Goal: Task Accomplishment & Management: Manage account settings

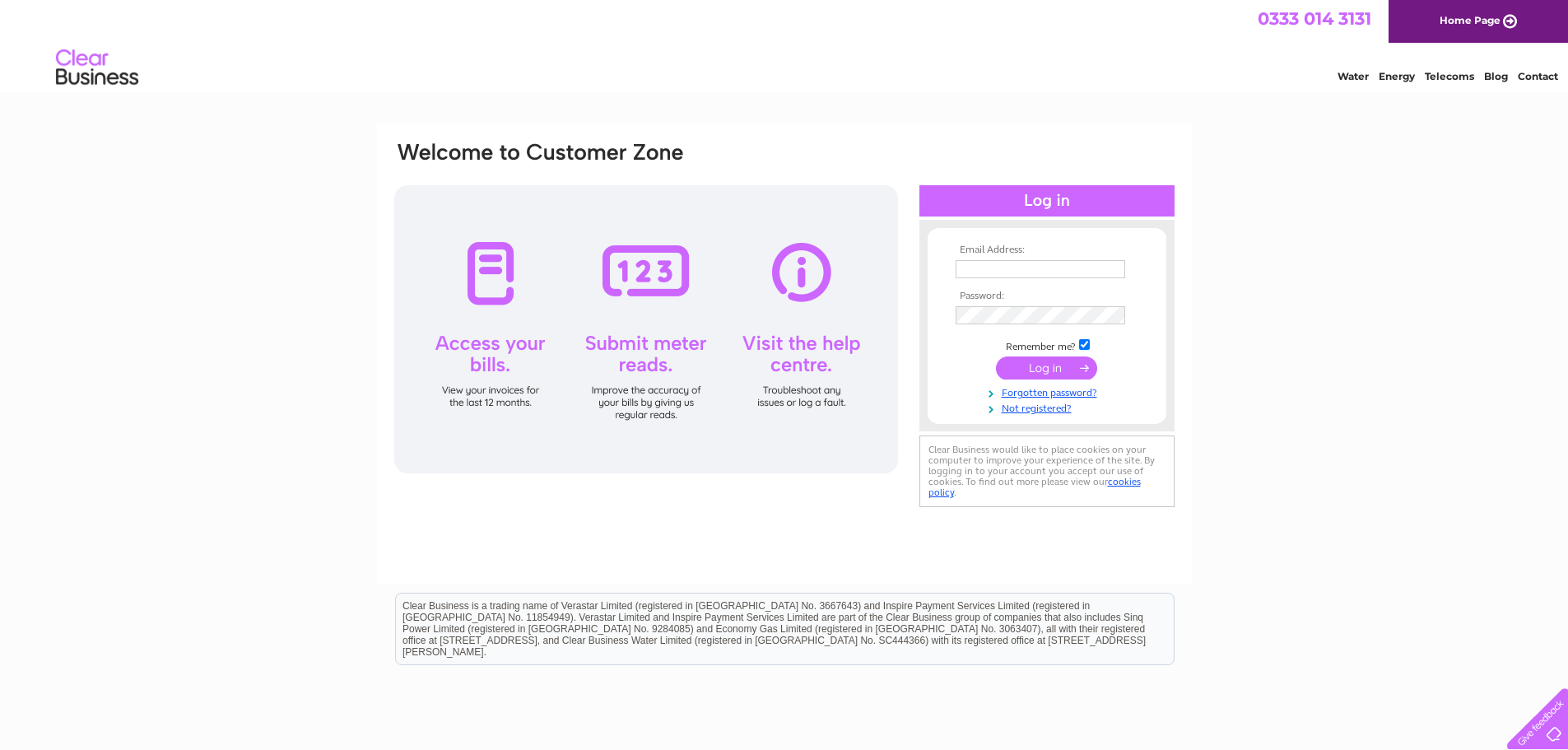
type input "accounts@surcotech.co.uk"
click at [1062, 372] on input "submit" at bounding box center [1047, 367] width 101 height 23
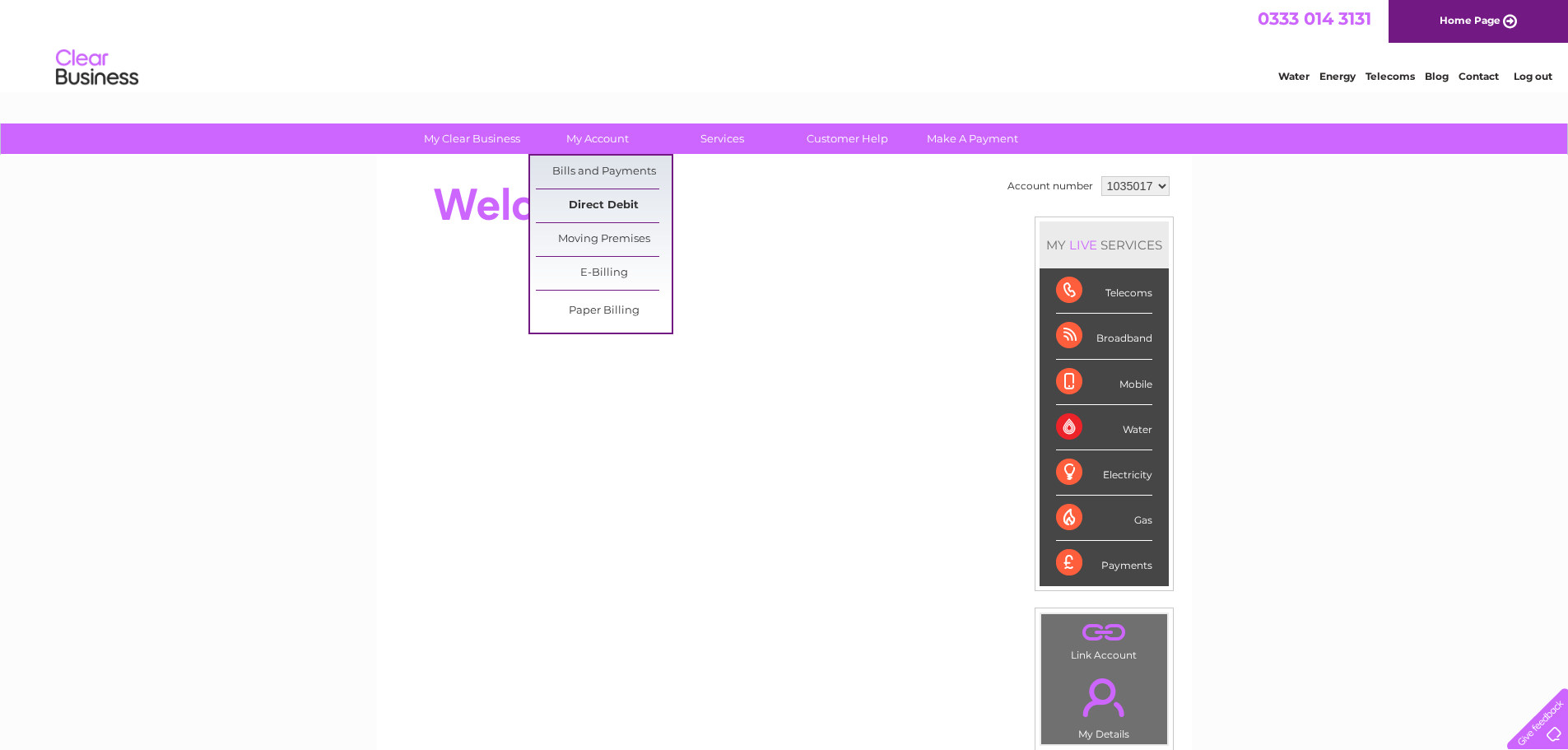
click at [582, 206] on link "Direct Debit" at bounding box center [604, 206] width 136 height 33
click at [599, 167] on link "Bills and Payments" at bounding box center [604, 172] width 136 height 33
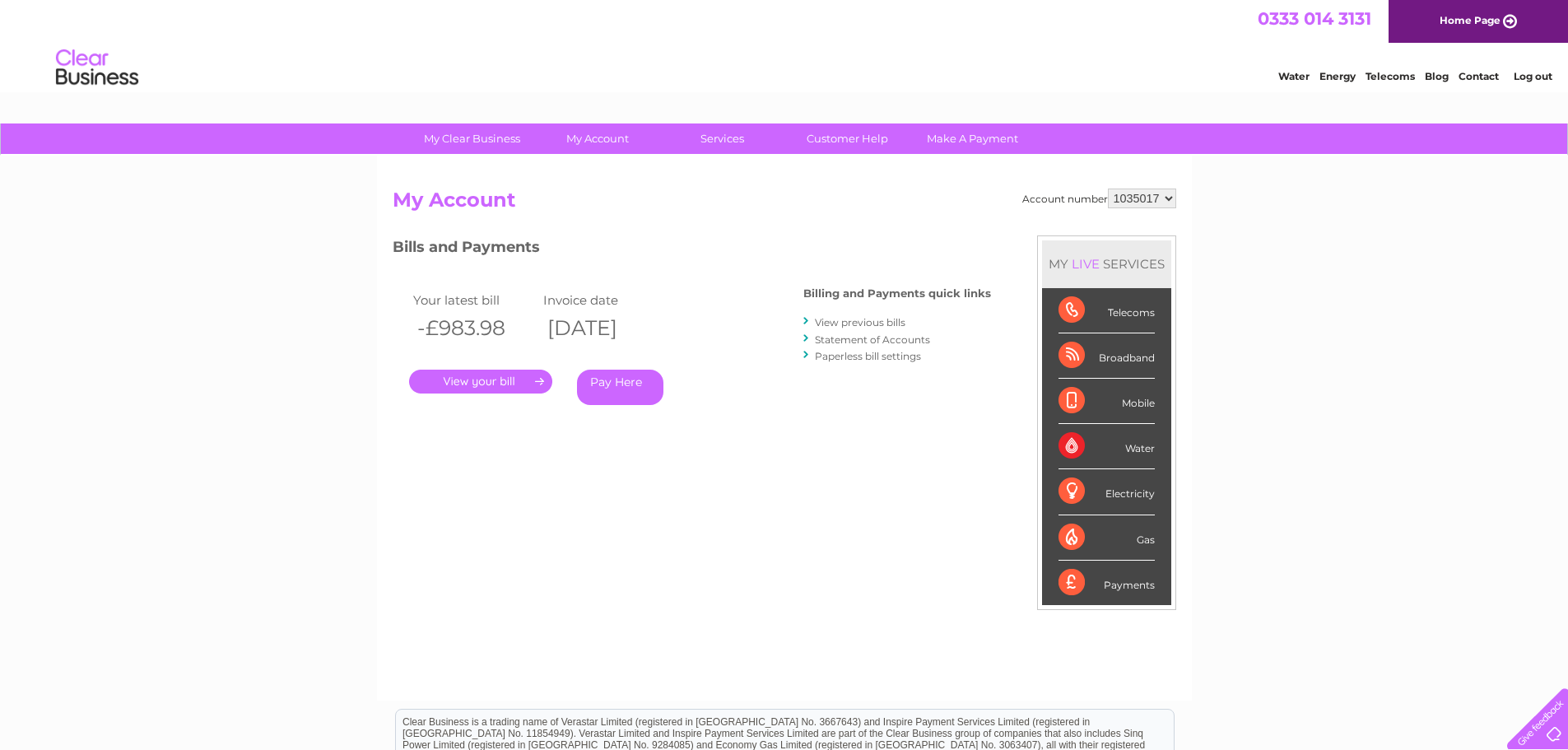
click at [1156, 202] on select "1035017 1083497 1136609" at bounding box center [1141, 198] width 68 height 20
select select "1083497"
click at [1108, 188] on select "1035017 1083497 1136609" at bounding box center [1141, 198] width 68 height 20
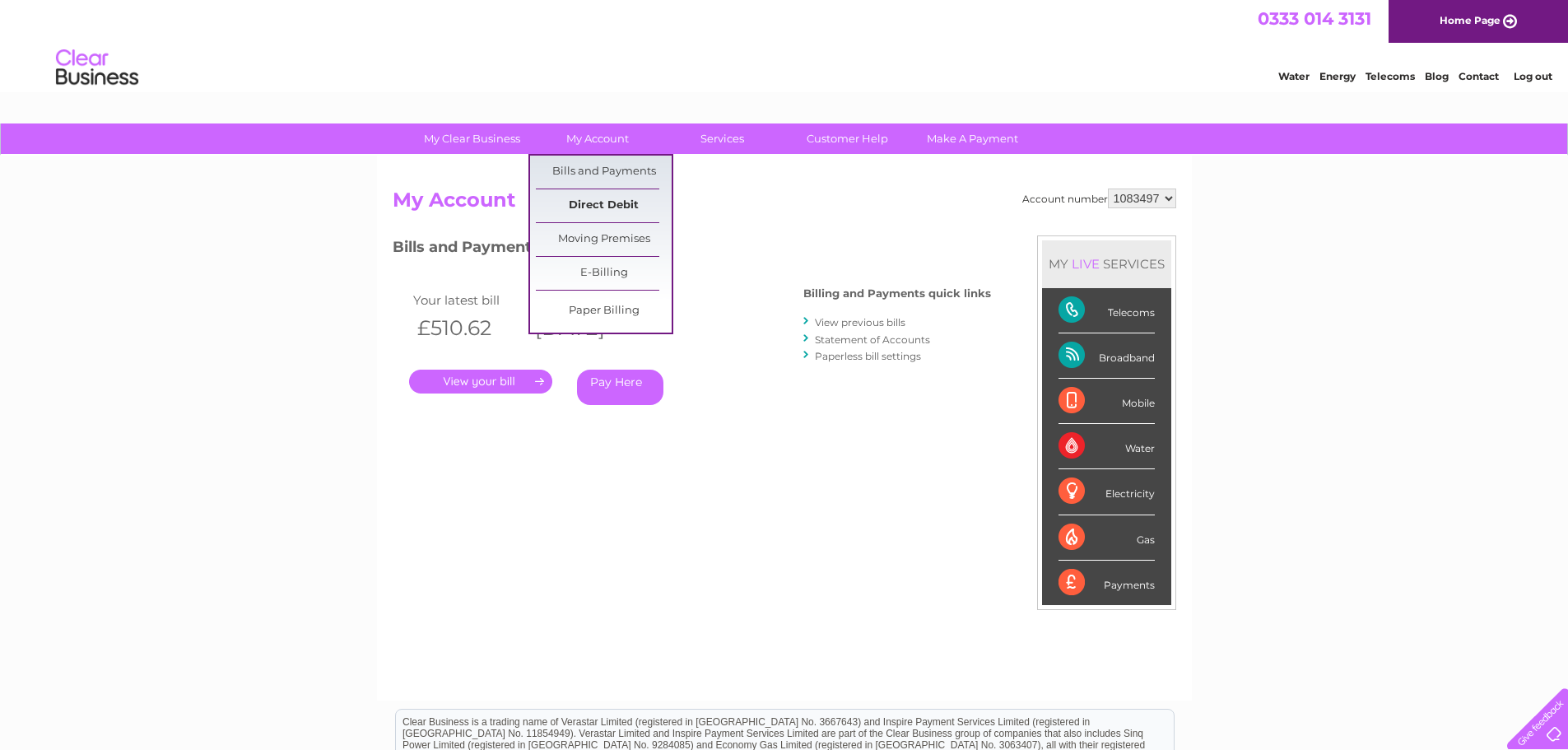
click at [607, 200] on link "Direct Debit" at bounding box center [604, 206] width 136 height 33
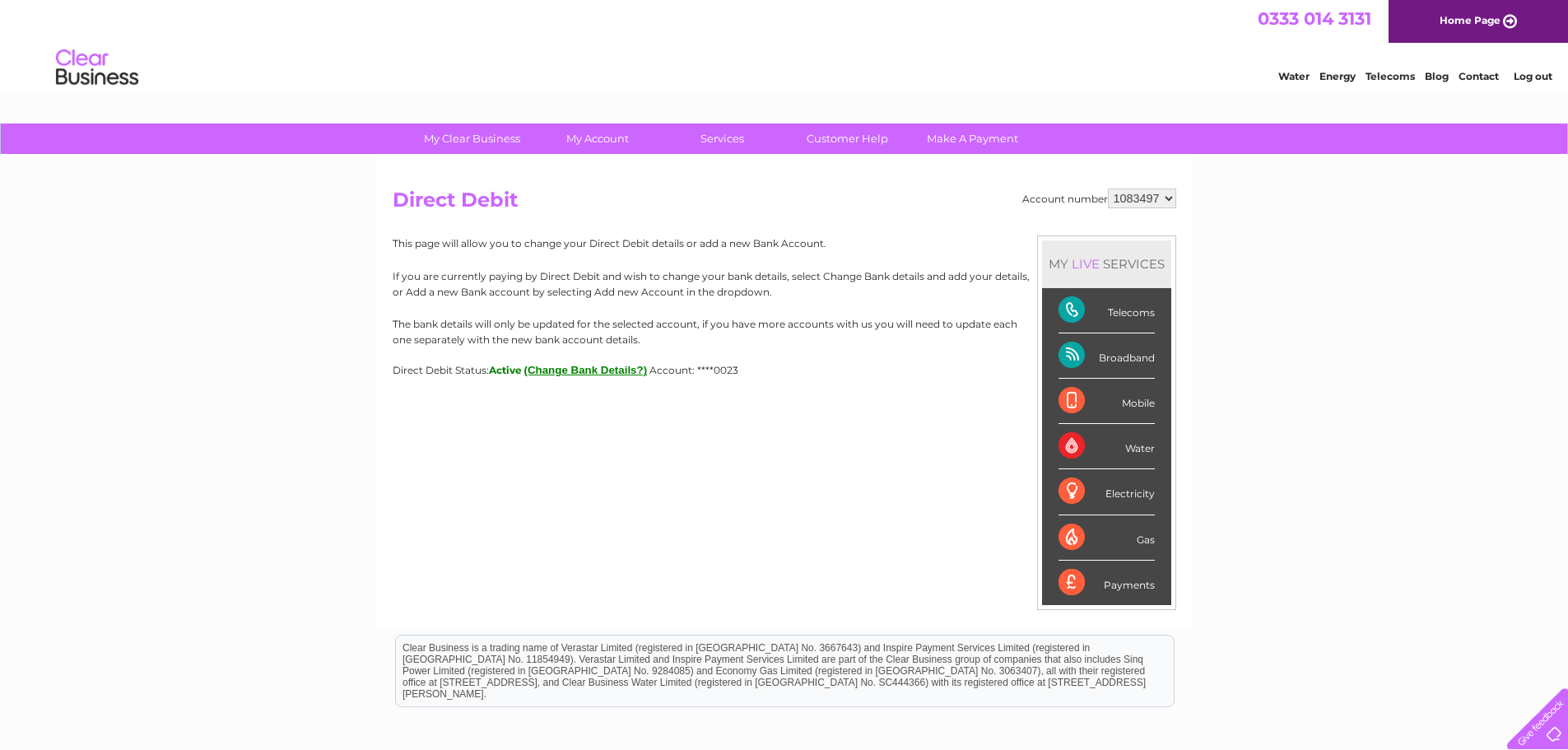
click at [573, 372] on button "(Change Bank Details?)" at bounding box center [587, 370] width 124 height 12
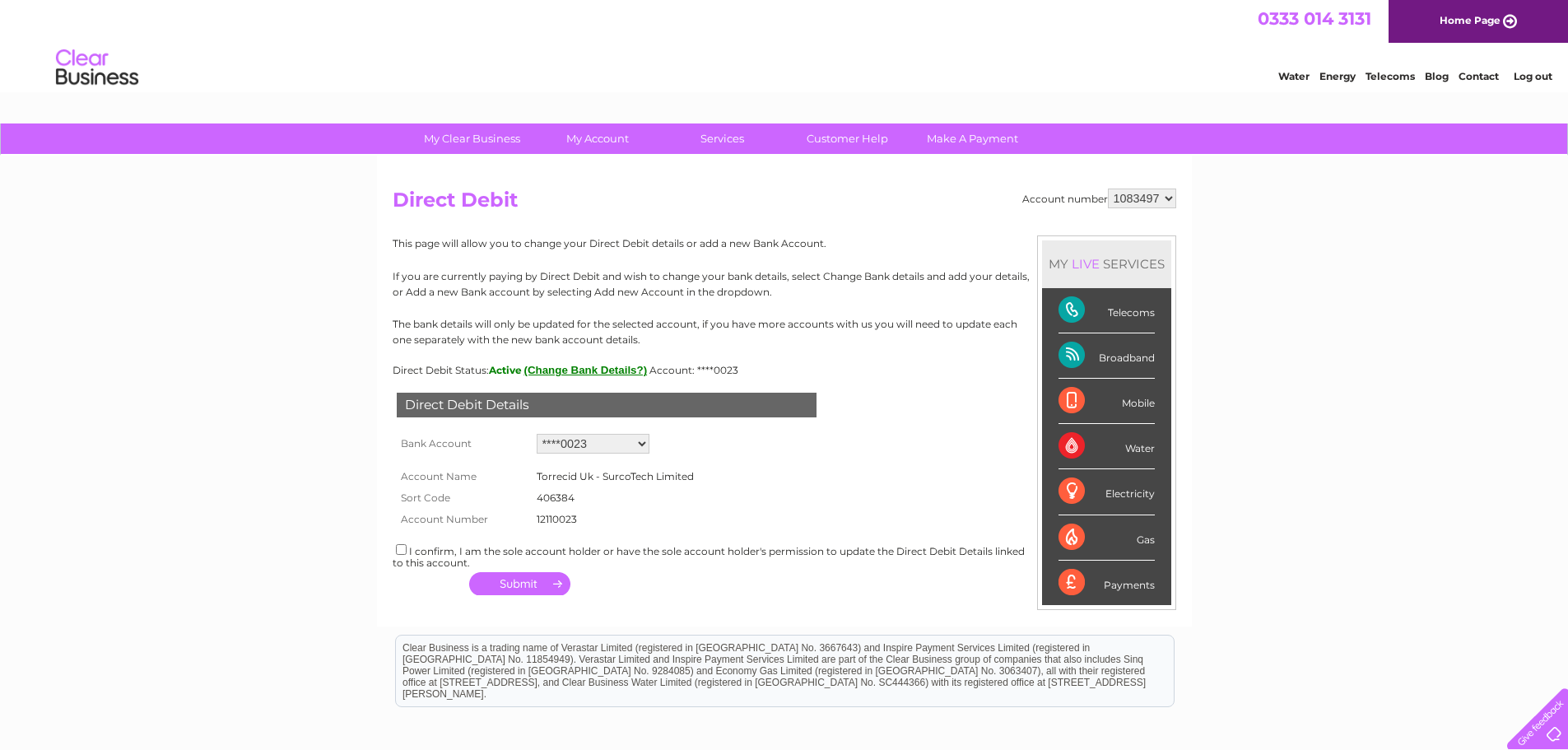
click at [641, 440] on select "Add new account ****0023 ****0023 ****0023" at bounding box center [593, 443] width 113 height 20
select select "0"
click at [537, 433] on select "Add new account ****0023 ****0023 ****0023" at bounding box center [593, 443] width 113 height 20
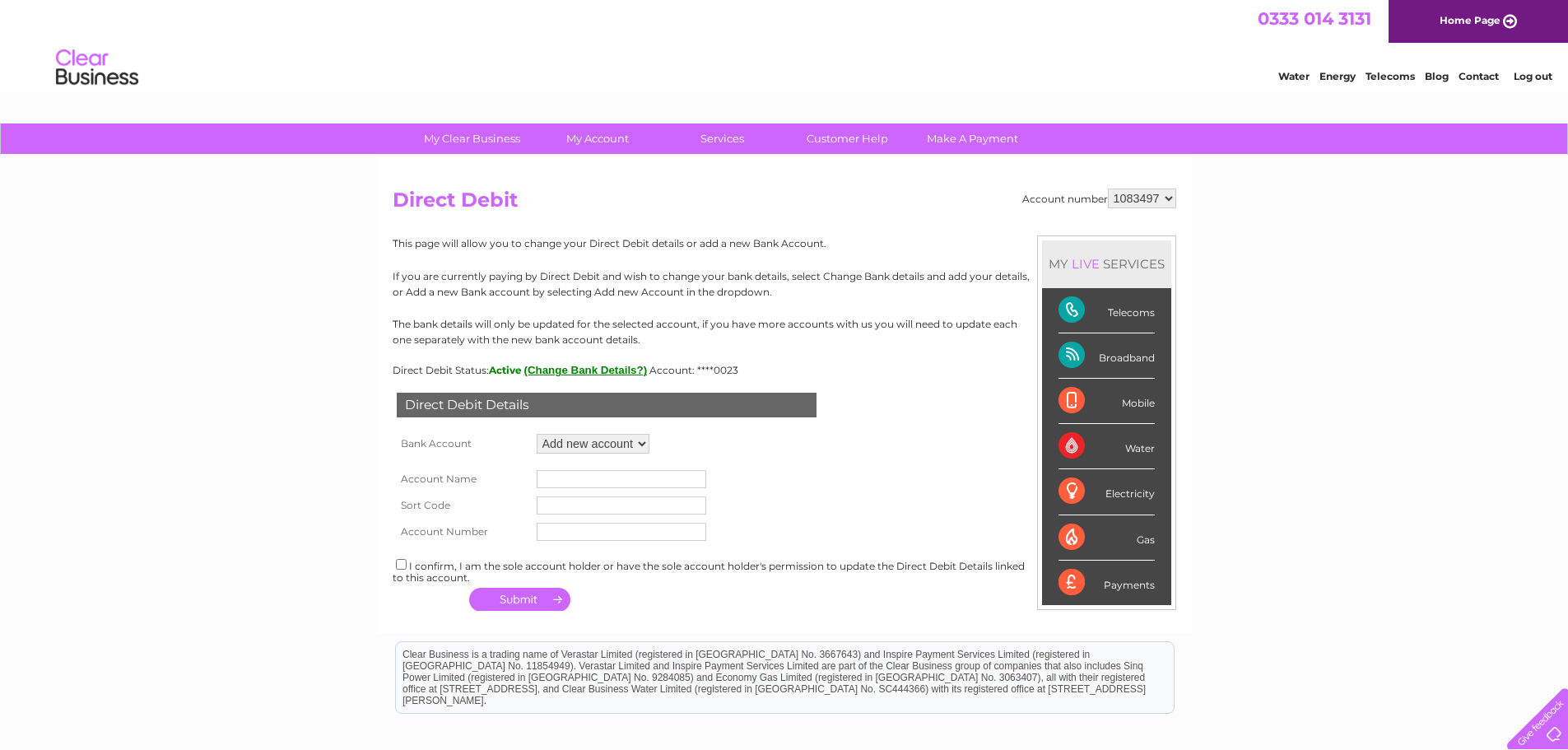
click at [542, 479] on input "text" at bounding box center [621, 478] width 169 height 18
type input "TORRECID UK - SURCOTECH LTD"
type input "235911"
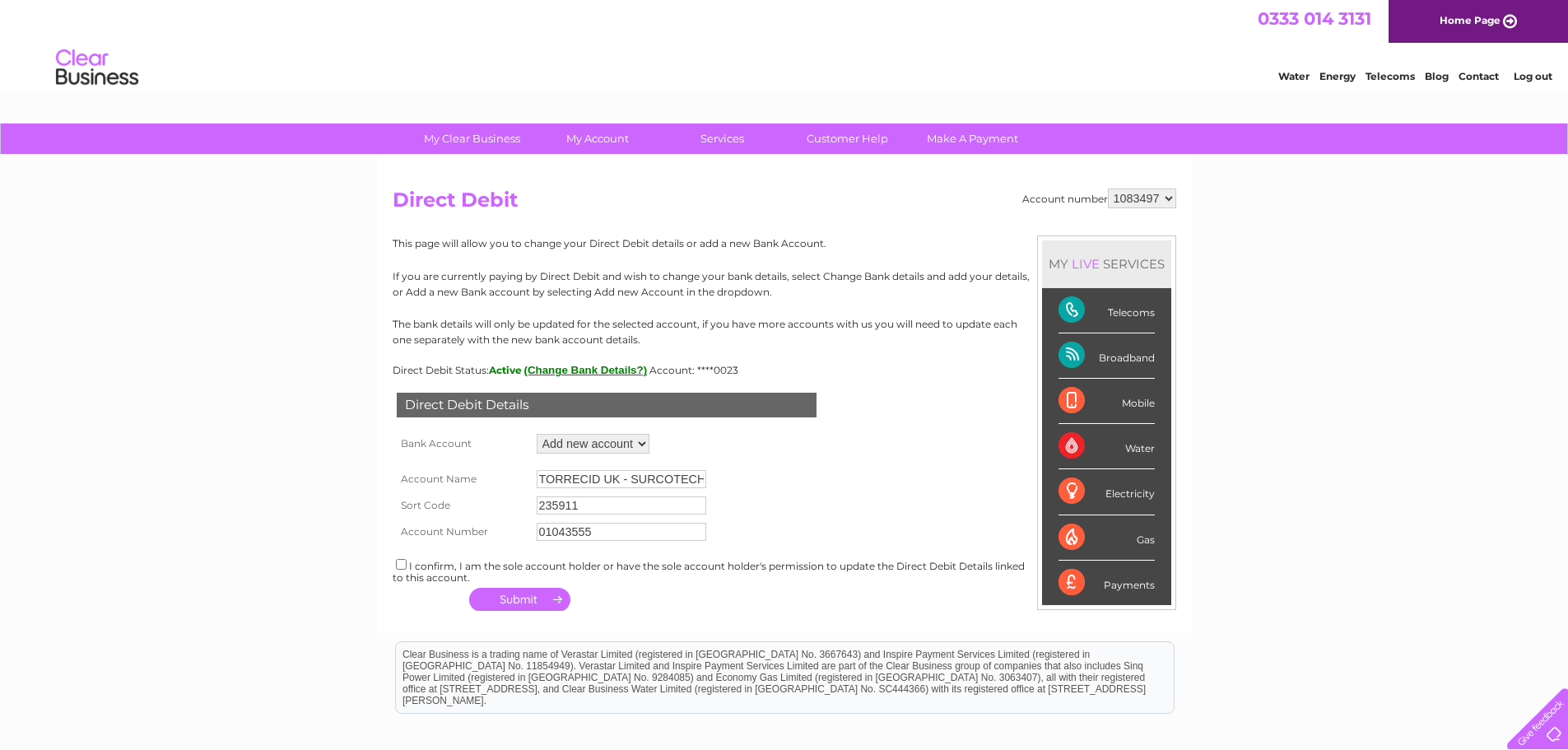
type input "01043555"
click at [398, 565] on input "checkbox" at bounding box center [401, 564] width 10 height 10
checkbox input "true"
click at [544, 603] on button "button" at bounding box center [520, 599] width 101 height 23
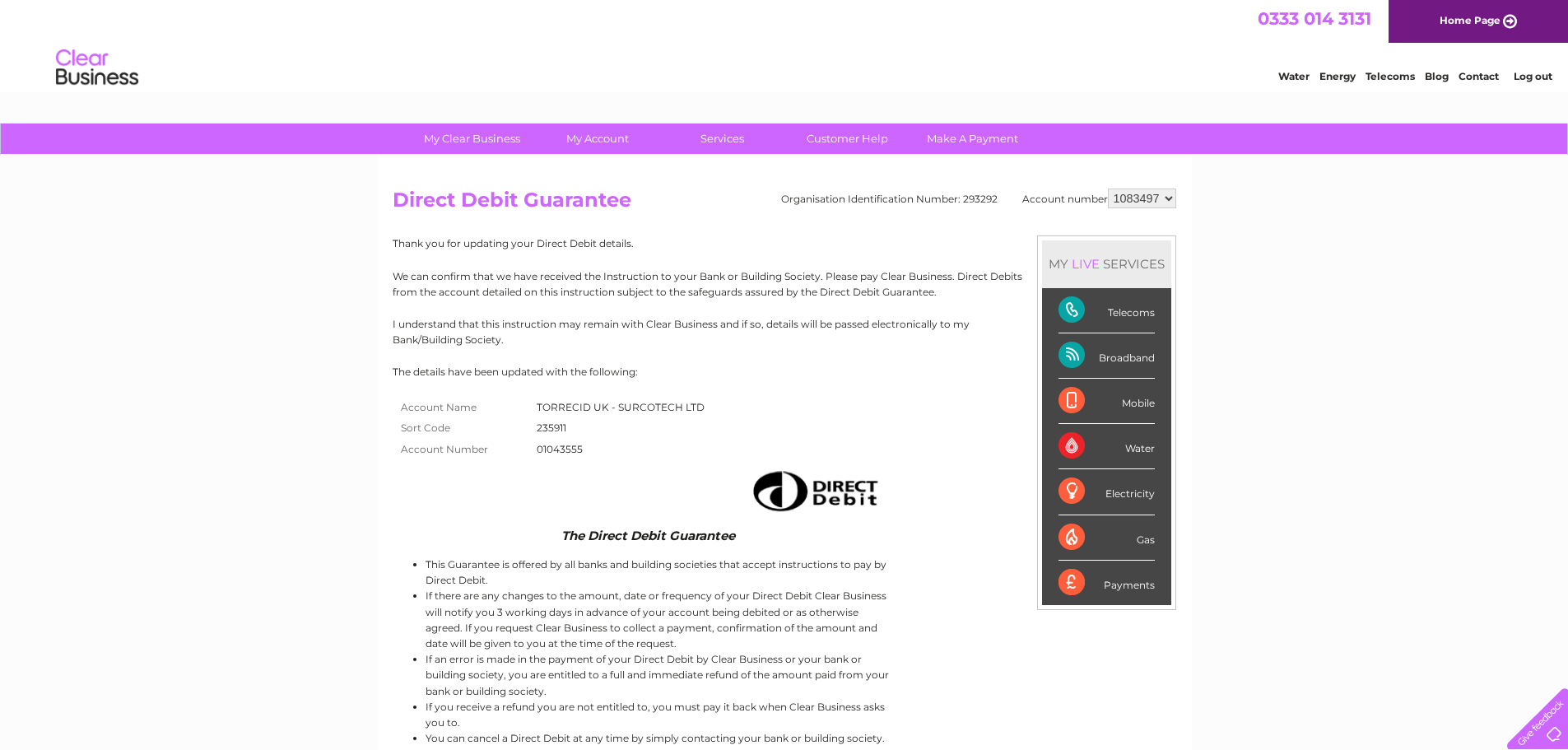
click at [686, 416] on td "TORRECID UK - SURCOTECH LTD" at bounding box center [620, 407] width 176 height 22
click at [1134, 203] on select "1035017 1083497 1136609" at bounding box center [1141, 198] width 68 height 20
select select "1136609"
click at [1108, 188] on select "1035017 1083497 1136609" at bounding box center [1141, 198] width 68 height 20
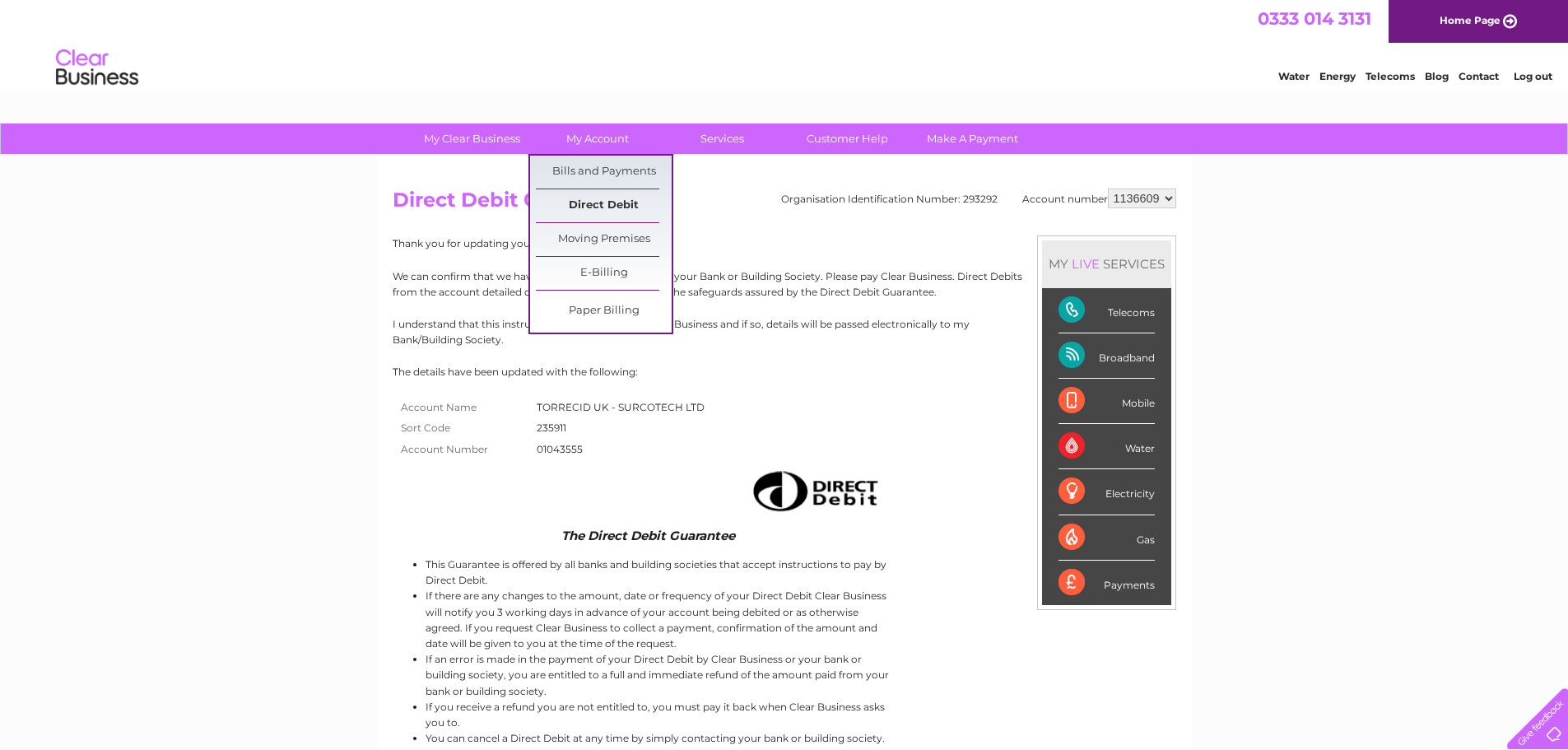
click at [600, 200] on link "Direct Debit" at bounding box center [604, 206] width 136 height 33
click at [600, 201] on link "Direct Debit" at bounding box center [604, 206] width 136 height 33
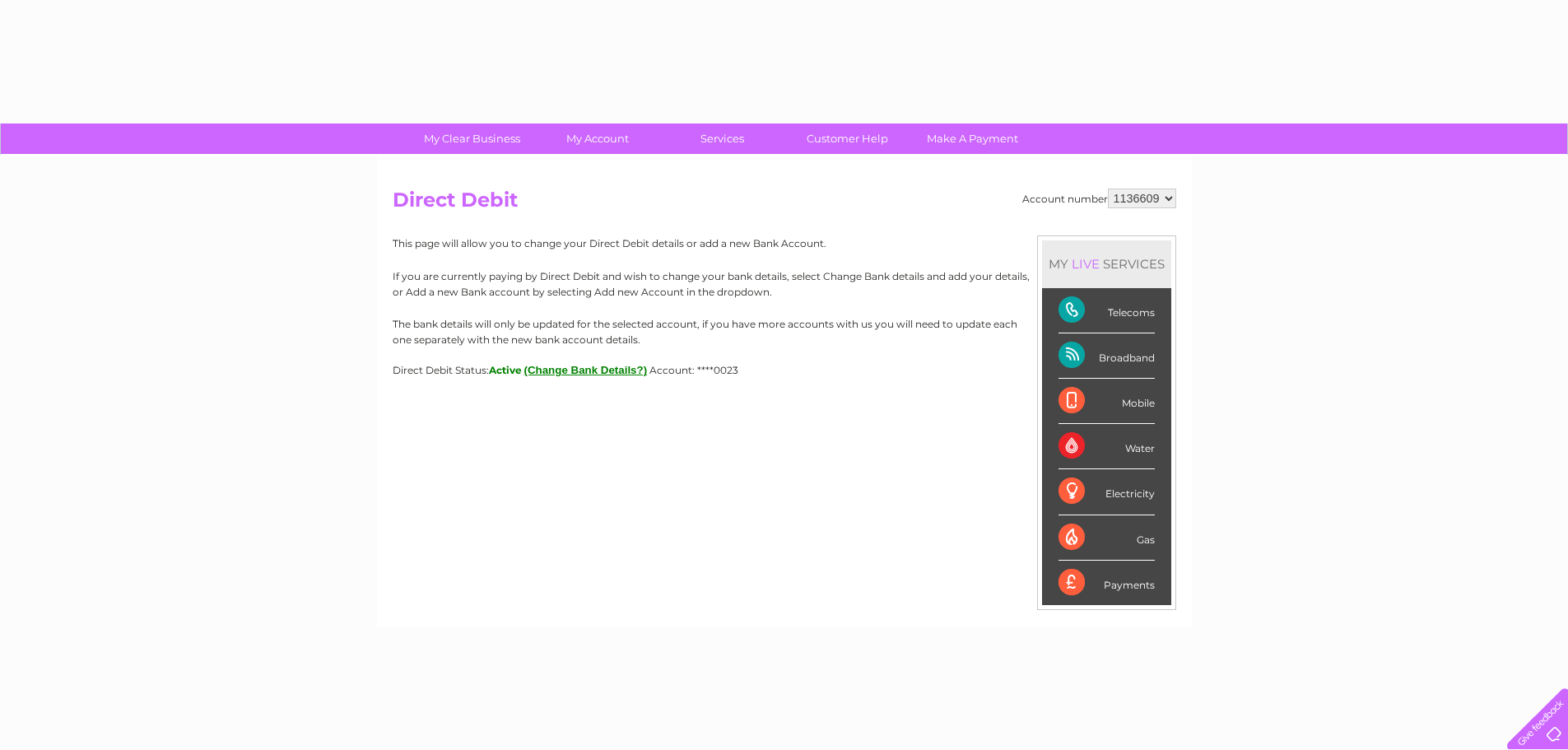
click at [575, 372] on button "(Change Bank Details?)" at bounding box center [587, 370] width 124 height 12
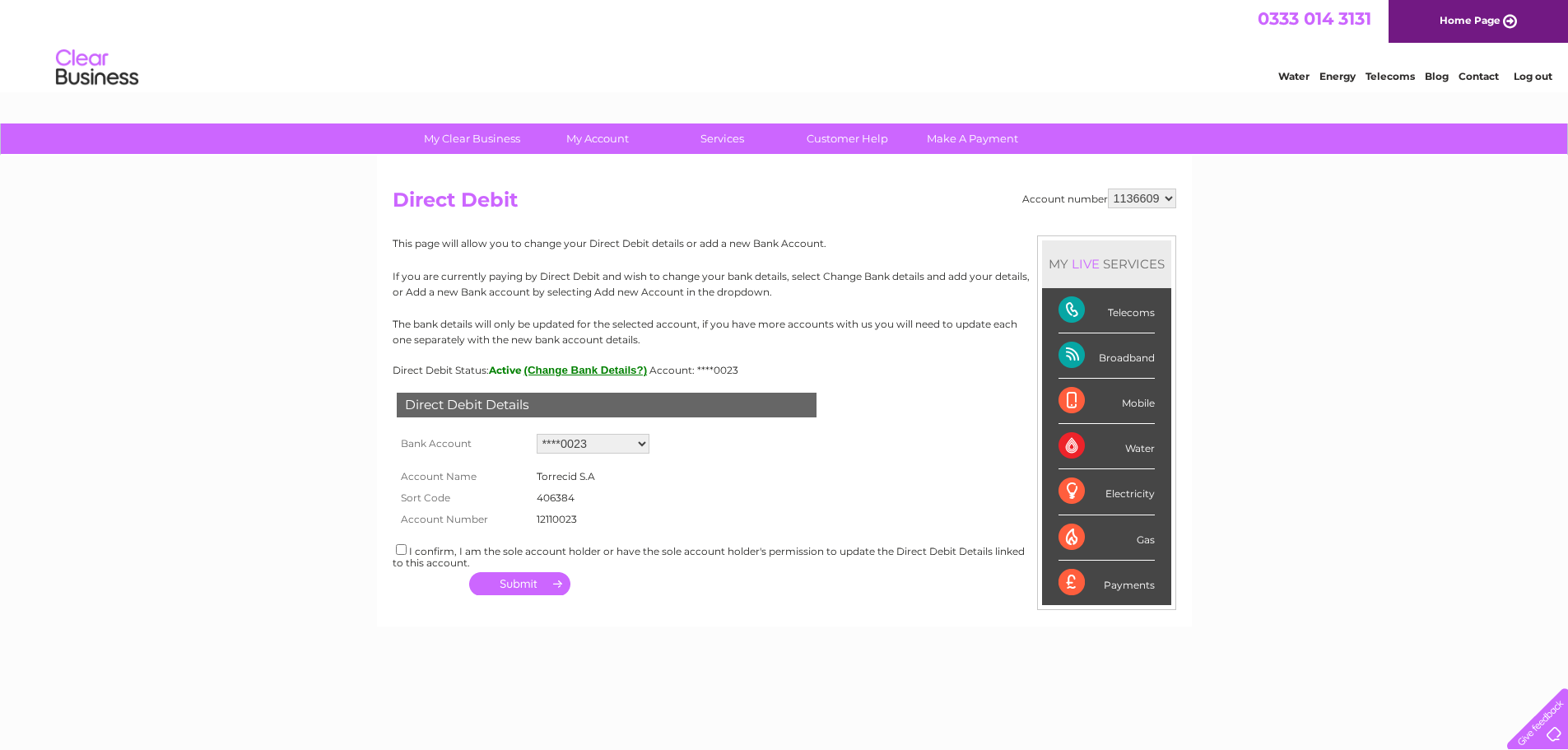
click at [582, 441] on select "Add new account ****0023 ****5378 ****5378 ****0023" at bounding box center [593, 443] width 113 height 20
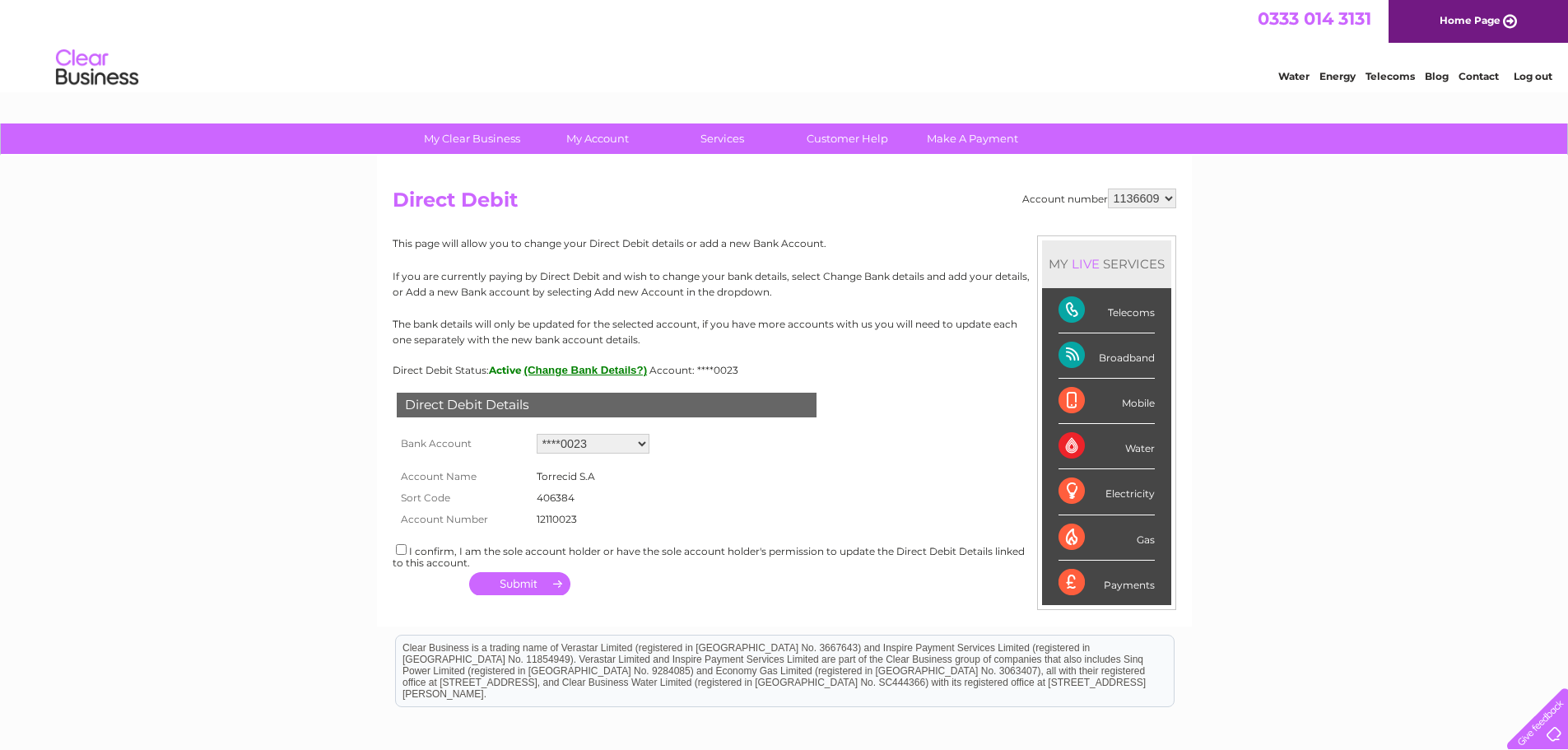
select select "0"
click at [537, 433] on select "Add new account ****0023 ****5378 ****5378 ****0023" at bounding box center [593, 443] width 113 height 20
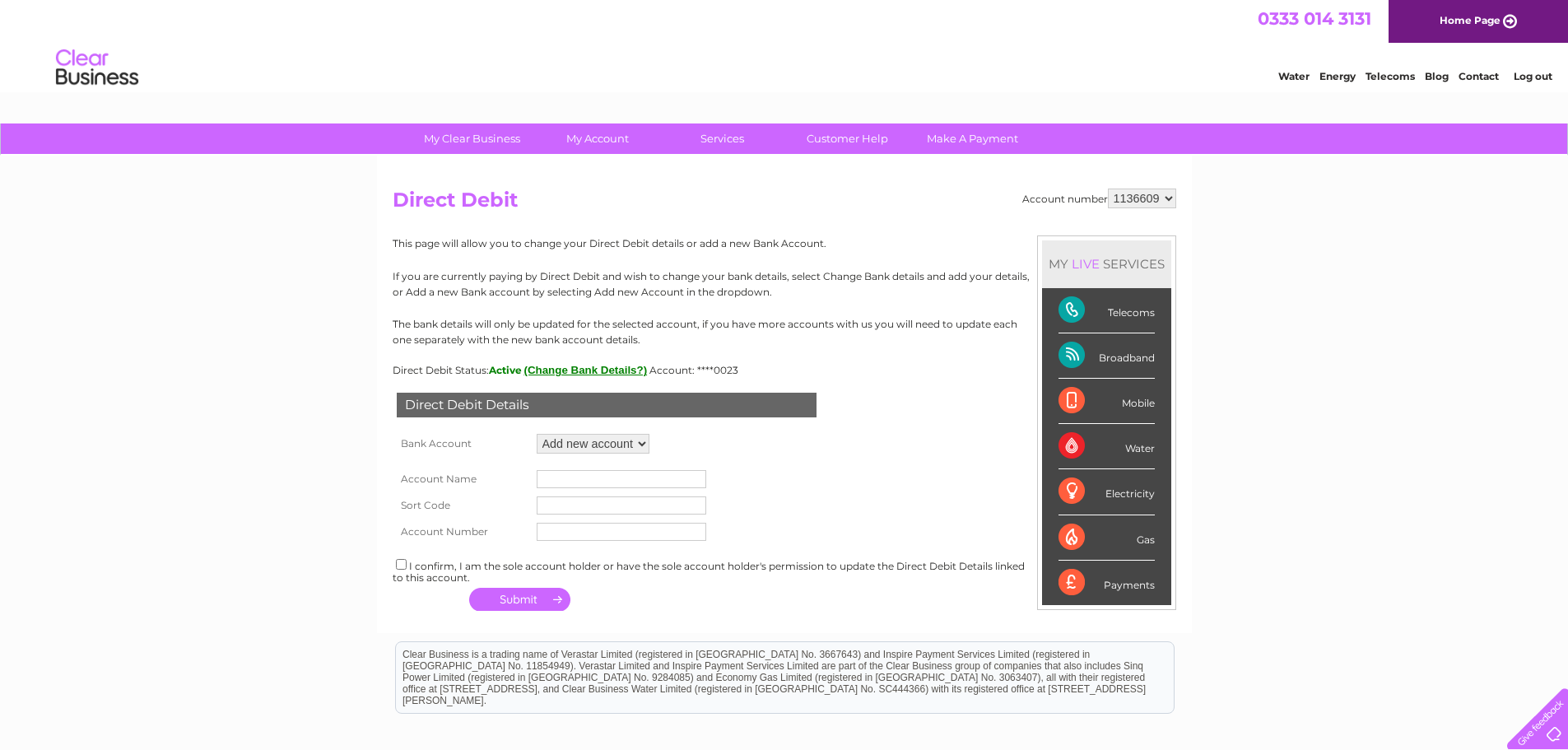
click at [583, 476] on input "text" at bounding box center [621, 478] width 169 height 18
type input "TORRECID UK - SURCOTECH LTD"
click at [594, 510] on input "text" at bounding box center [621, 505] width 169 height 18
type input "235911"
click at [588, 537] on input "text" at bounding box center [621, 532] width 169 height 18
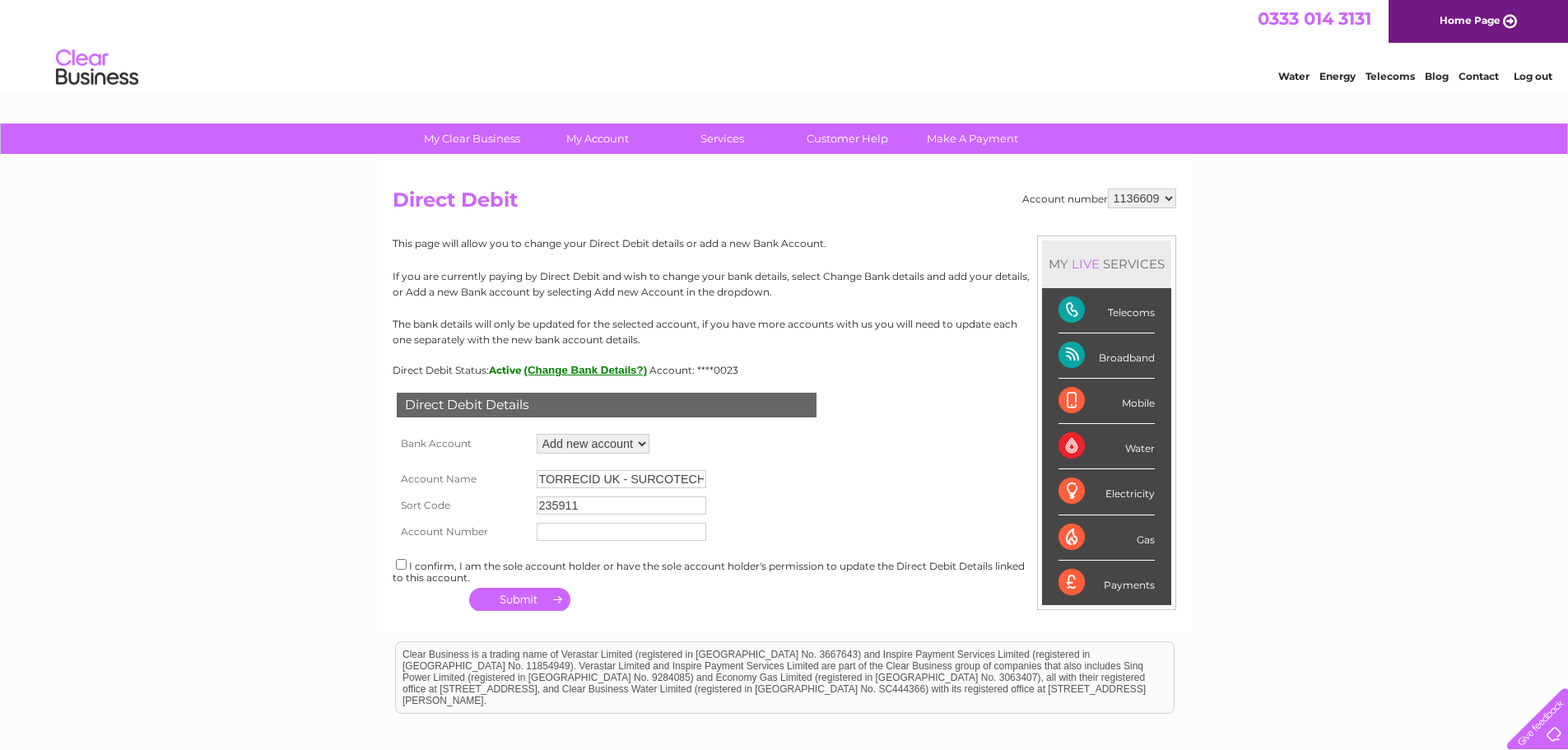
type input "01043555"
click at [402, 565] on input "checkbox" at bounding box center [401, 564] width 10 height 10
checkbox input "true"
click at [501, 602] on button "button" at bounding box center [520, 599] width 101 height 23
